Goal: Task Accomplishment & Management: Use online tool/utility

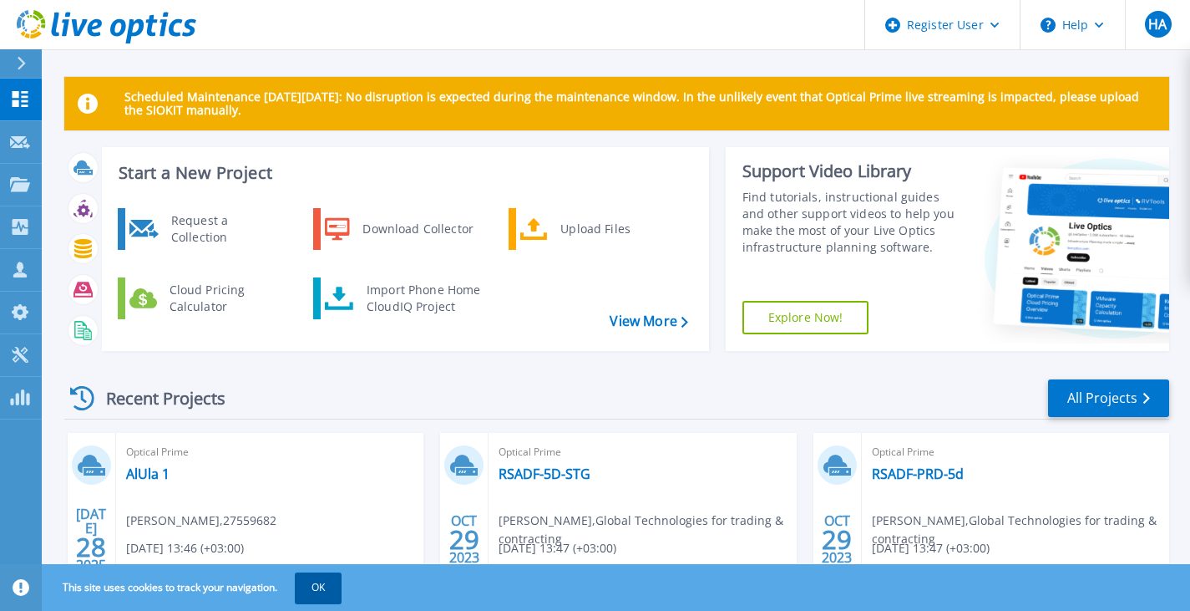
click at [316, 582] on button "OK" at bounding box center [318, 587] width 47 height 30
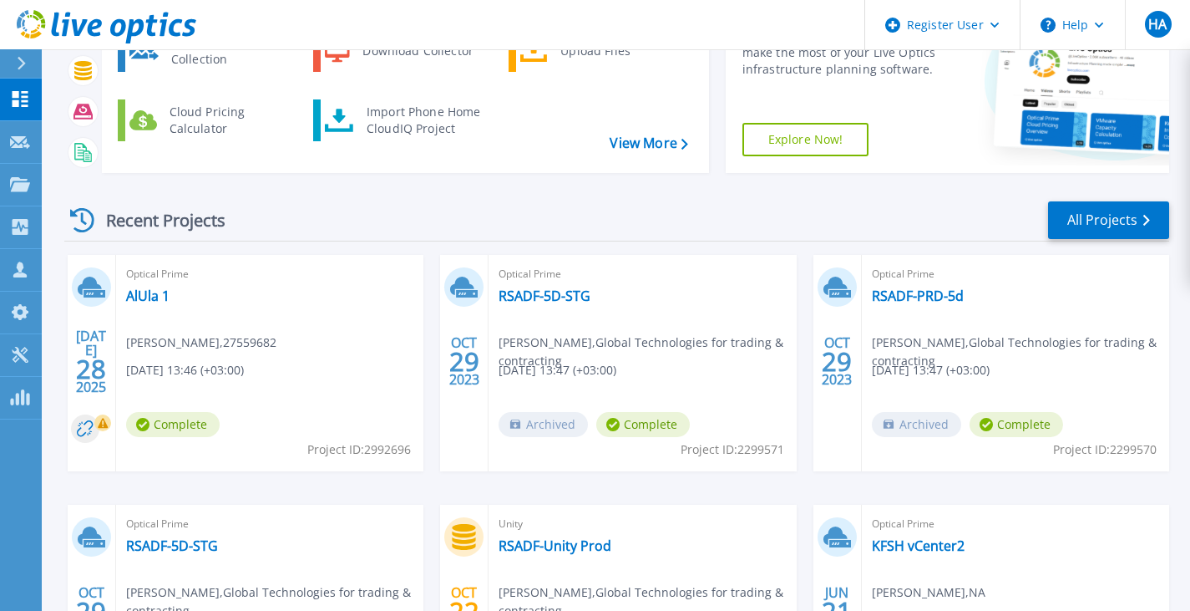
scroll to position [180, 0]
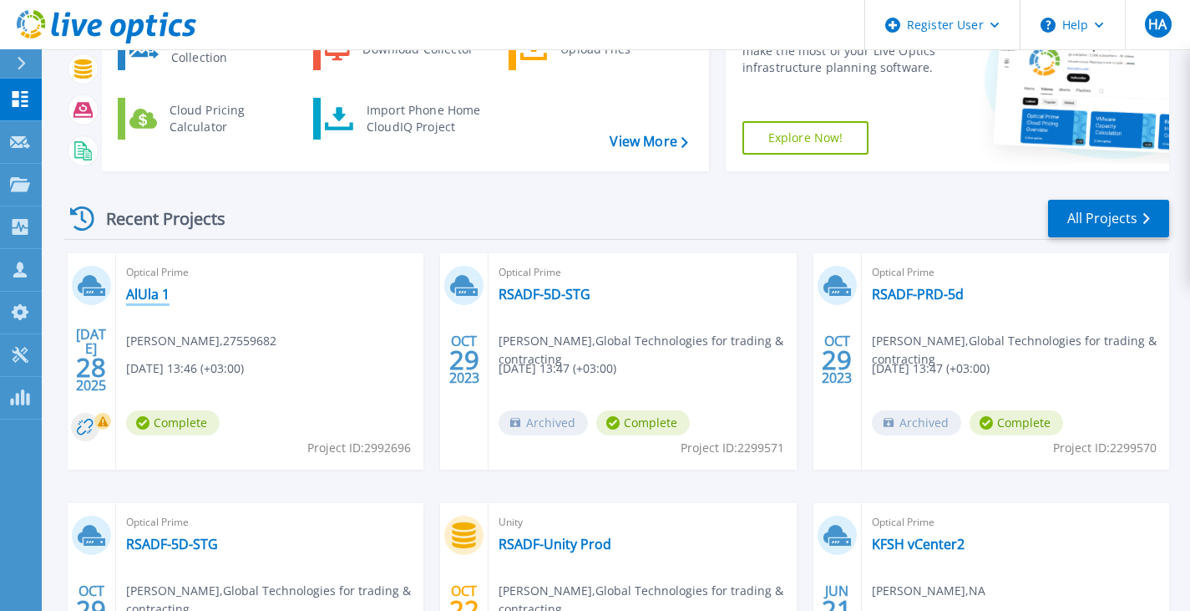
click at [150, 289] on link "AlUla 1" at bounding box center [147, 294] width 43 height 17
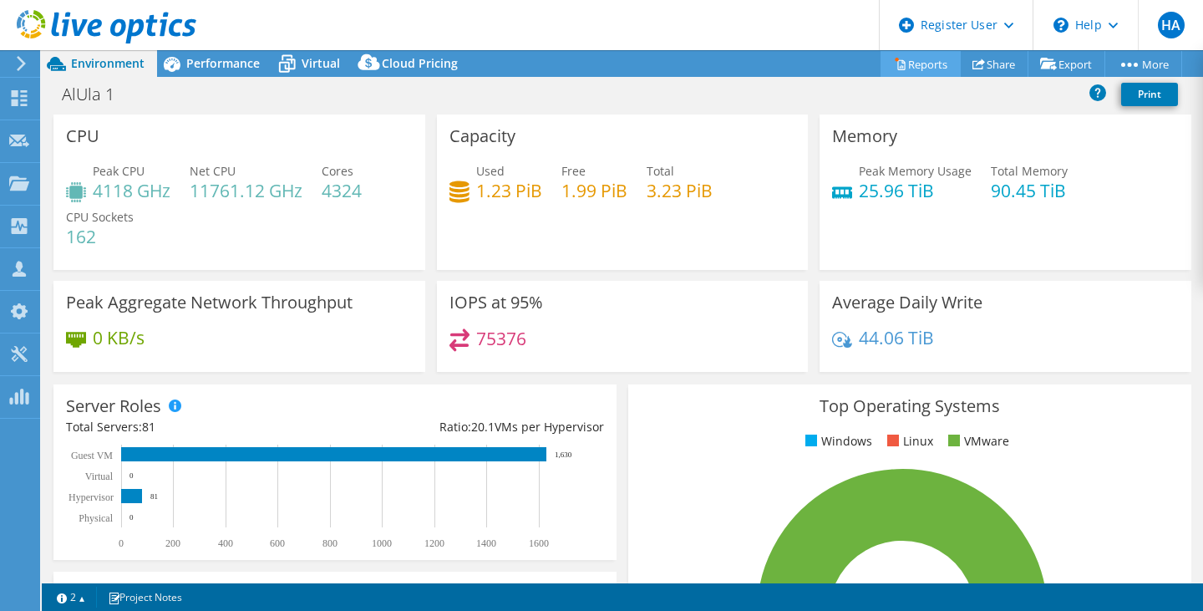
click at [911, 65] on link "Reports" at bounding box center [921, 64] width 80 height 26
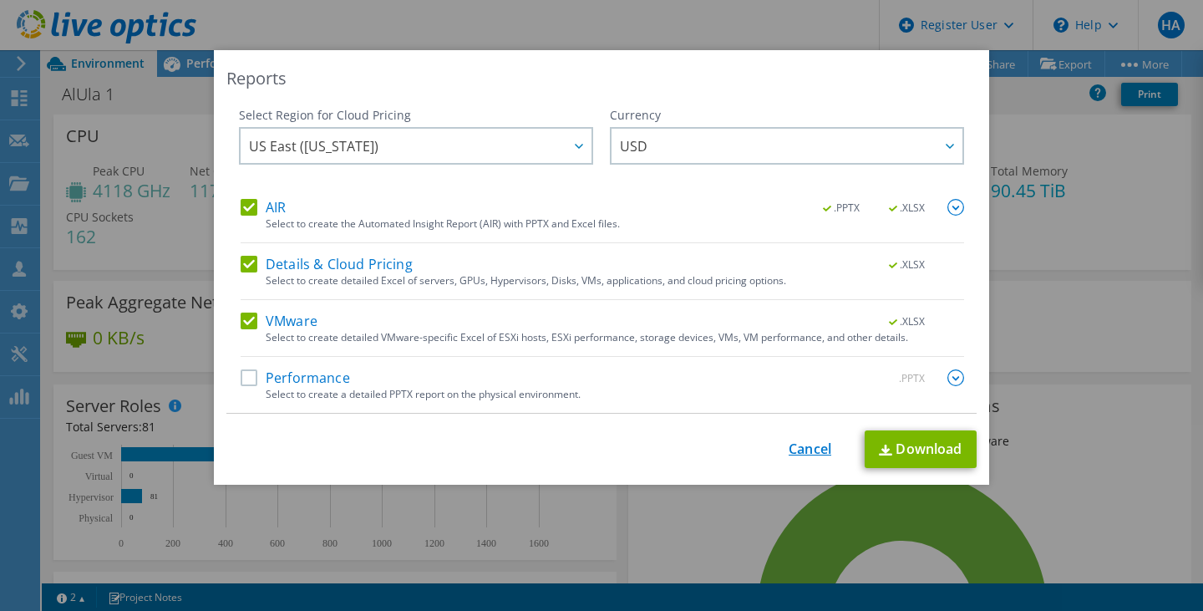
click at [798, 445] on link "Cancel" at bounding box center [810, 449] width 43 height 16
